Goal: Transaction & Acquisition: Download file/media

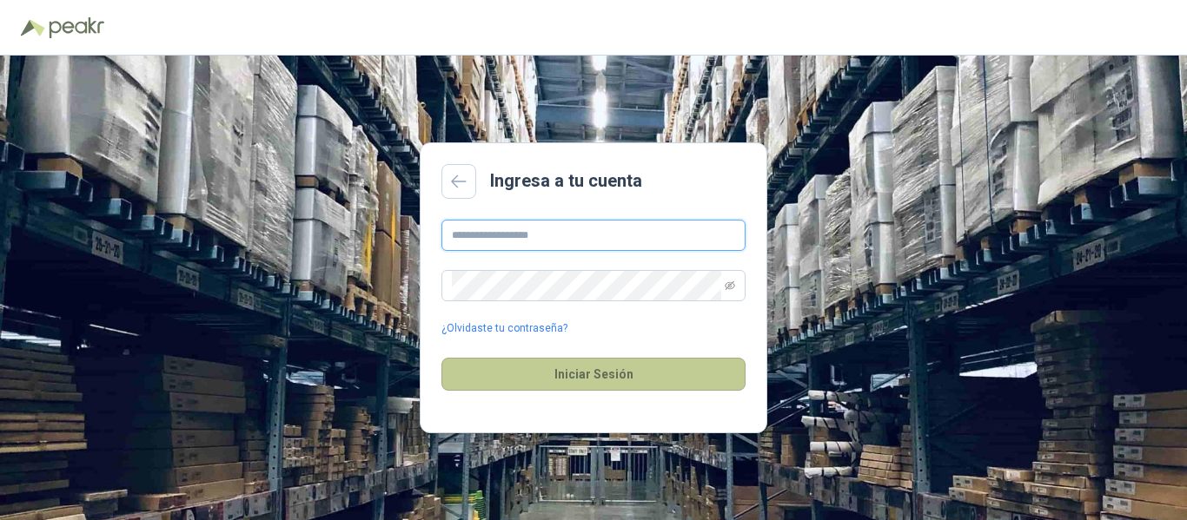
type input "**********"
click at [596, 378] on button "Iniciar Sesión" at bounding box center [593, 374] width 304 height 33
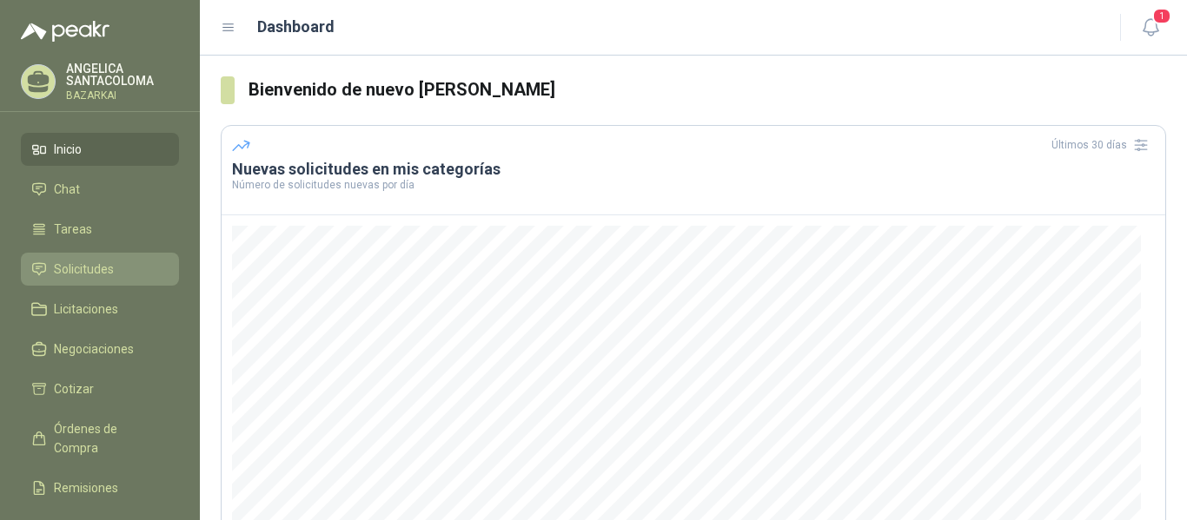
click at [117, 269] on li "Solicitudes" at bounding box center [99, 269] width 137 height 19
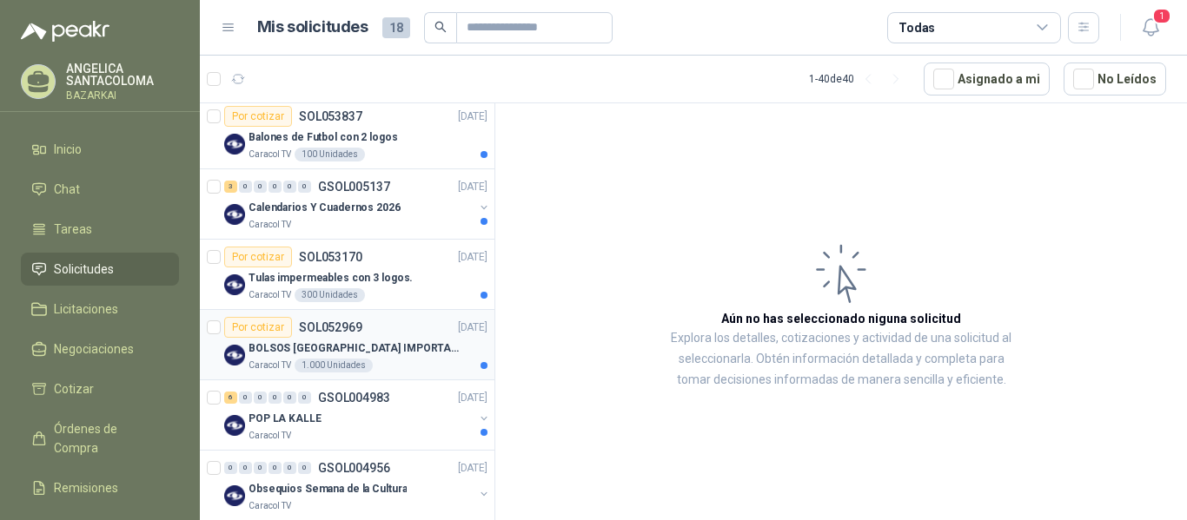
scroll to position [261, 0]
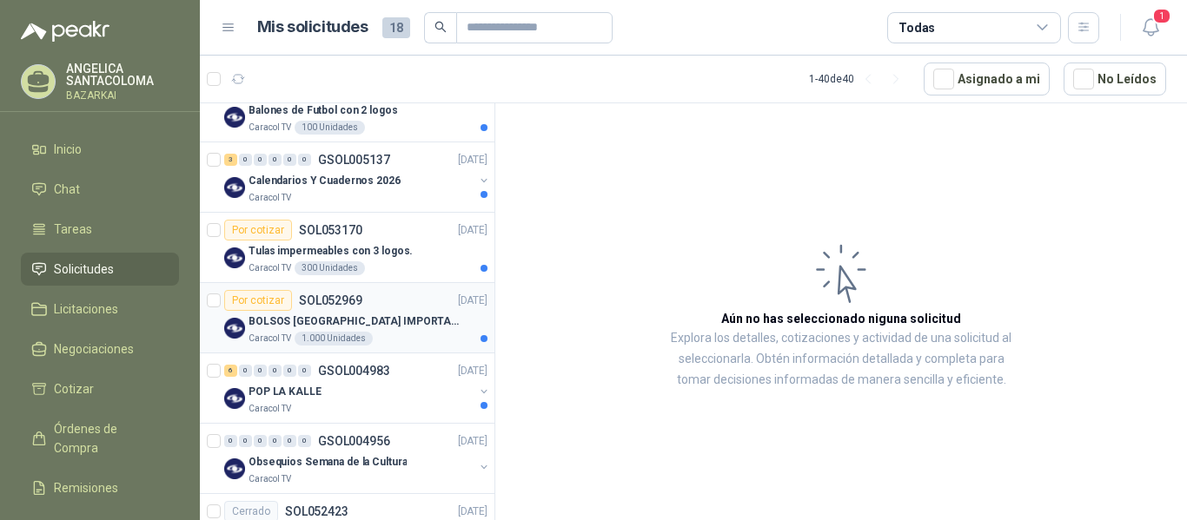
click at [317, 329] on p "BOLSOS [GEOGRAPHIC_DATA] IMPORTADO [GEOGRAPHIC_DATA]-397-1" at bounding box center [357, 322] width 216 height 17
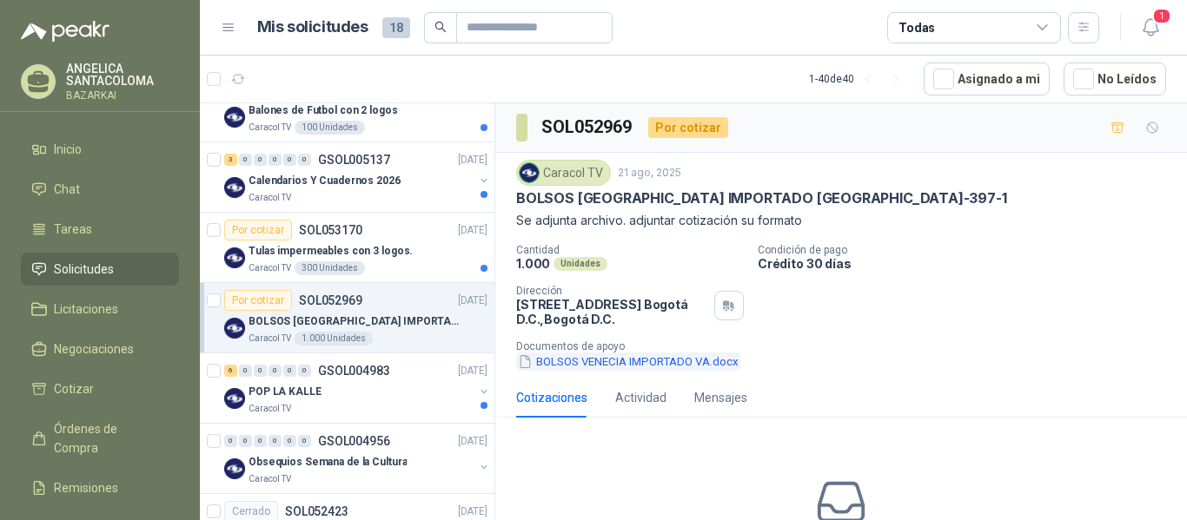
click at [653, 358] on button "BOLSOS VENECIA IMPORTADO VA.docx" at bounding box center [628, 362] width 224 height 18
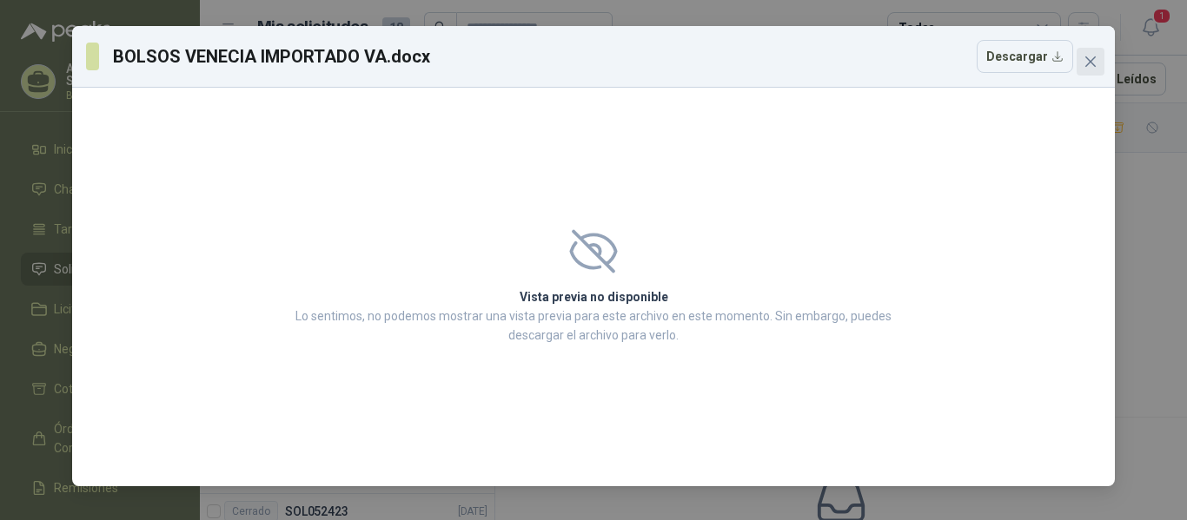
click at [1089, 61] on icon "close" at bounding box center [1090, 61] width 10 height 10
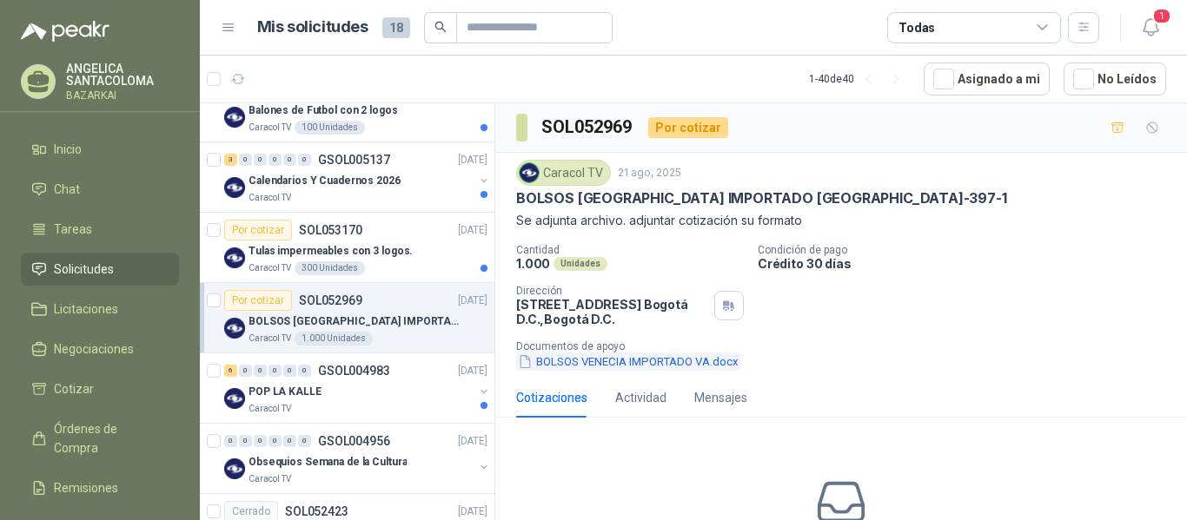
click at [673, 362] on button "BOLSOS VENECIA IMPORTADO VA.docx" at bounding box center [628, 362] width 224 height 18
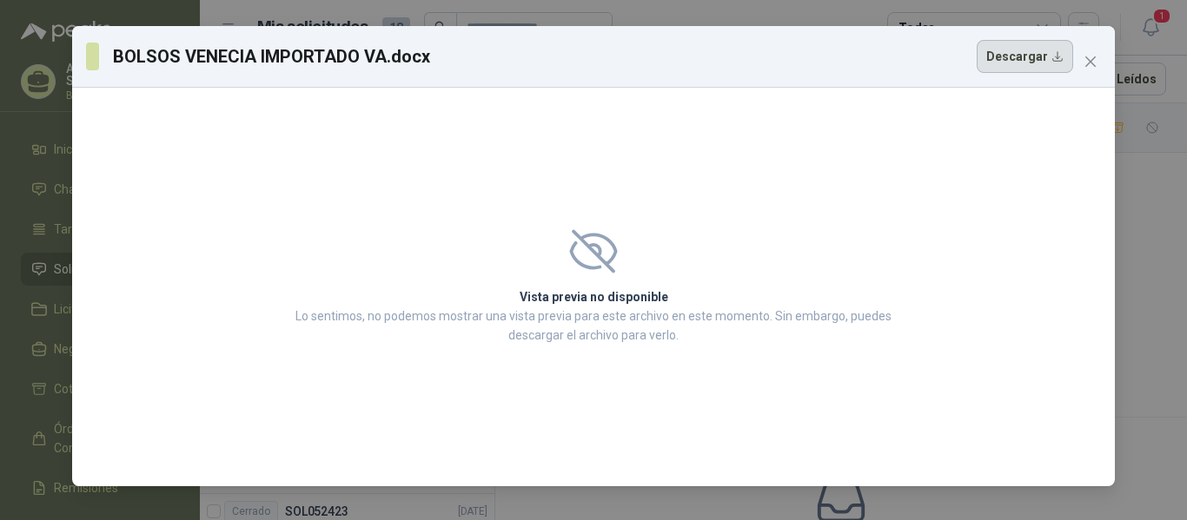
click at [1003, 56] on button "Descargar" at bounding box center [1025, 56] width 96 height 33
click at [1086, 60] on icon "close" at bounding box center [1091, 62] width 14 height 14
